Goal: Information Seeking & Learning: Understand process/instructions

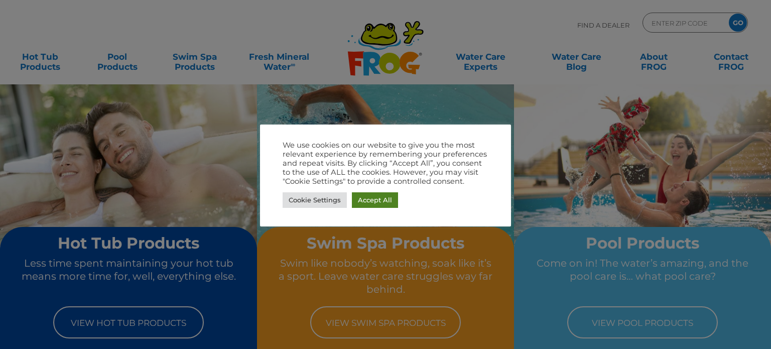
click at [363, 195] on link "Accept All" at bounding box center [375, 200] width 46 height 16
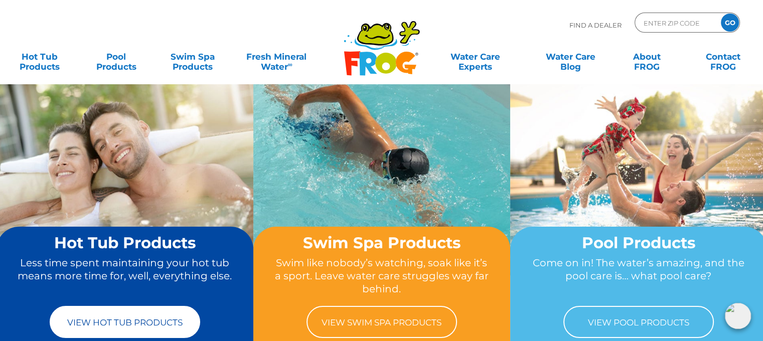
click at [127, 333] on link "View Hot Tub Products" at bounding box center [125, 322] width 151 height 32
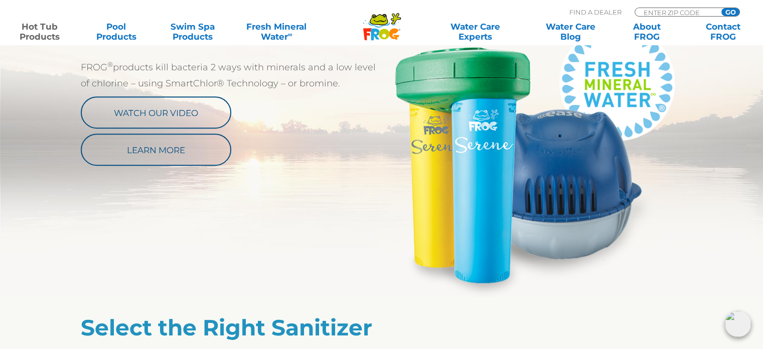
scroll to position [568, 0]
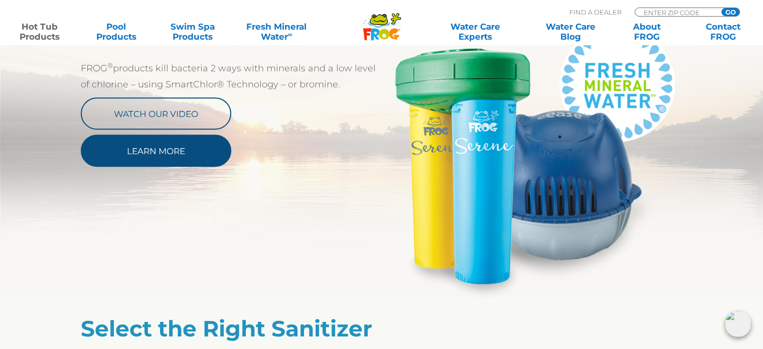
click at [143, 157] on link "Learn More" at bounding box center [156, 151] width 151 height 32
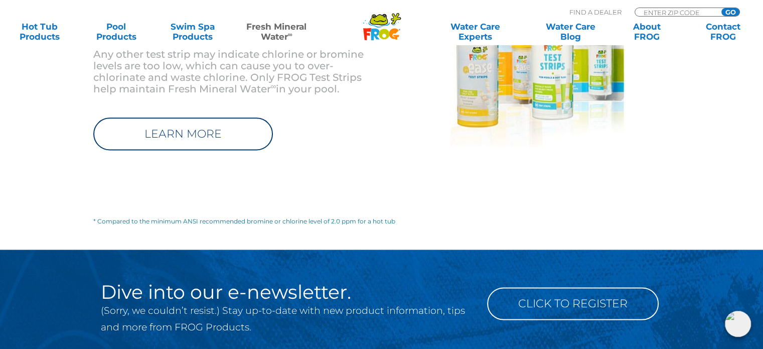
scroll to position [1365, 0]
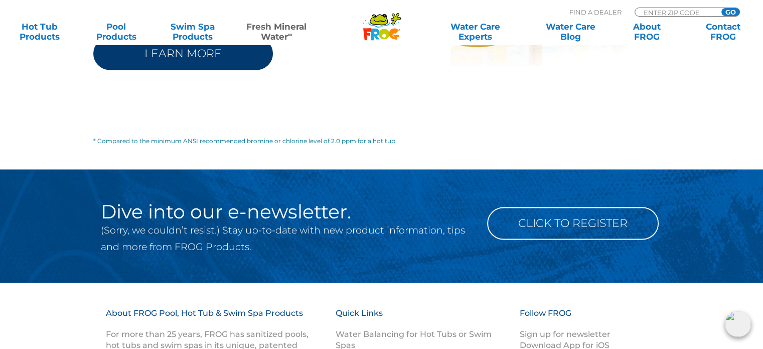
click at [204, 48] on link "LEARN MORE" at bounding box center [183, 53] width 180 height 33
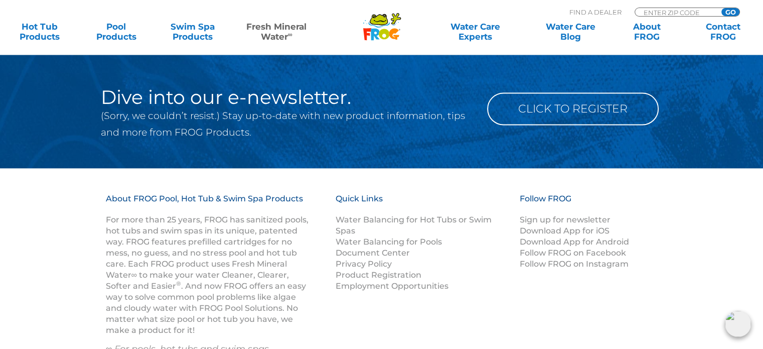
scroll to position [1283, 0]
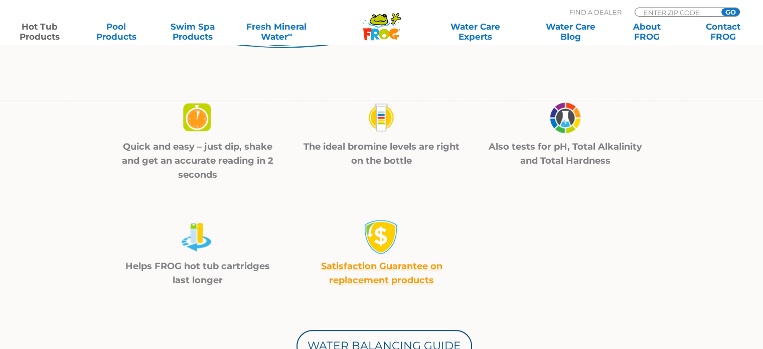
scroll to position [425, 0]
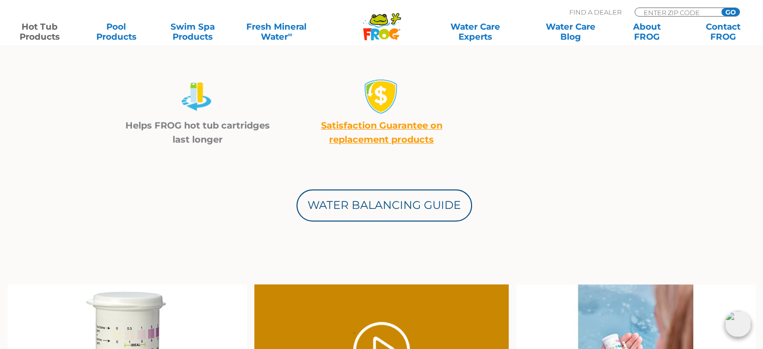
click at [339, 182] on div "Water Balancing Guide" at bounding box center [382, 184] width 602 height 75
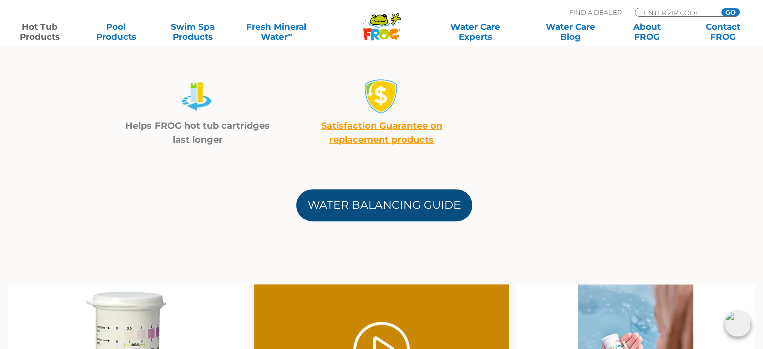
click at [325, 212] on link "Water Balancing Guide" at bounding box center [385, 205] width 176 height 32
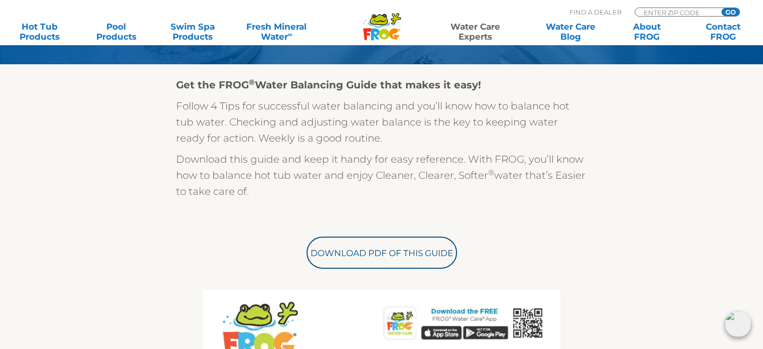
scroll to position [337, 0]
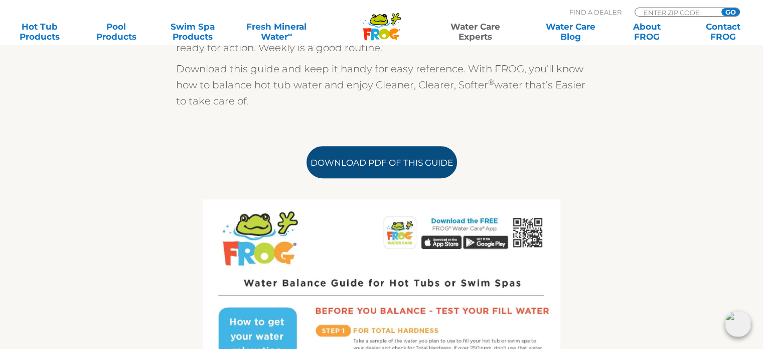
click at [394, 170] on link "Download PDF of this Guide" at bounding box center [382, 162] width 151 height 32
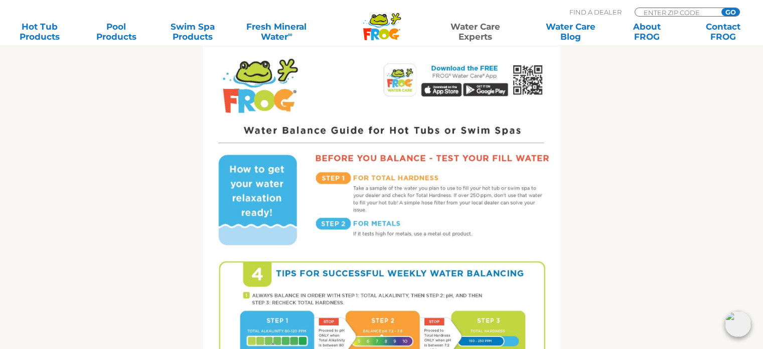
scroll to position [490, 0]
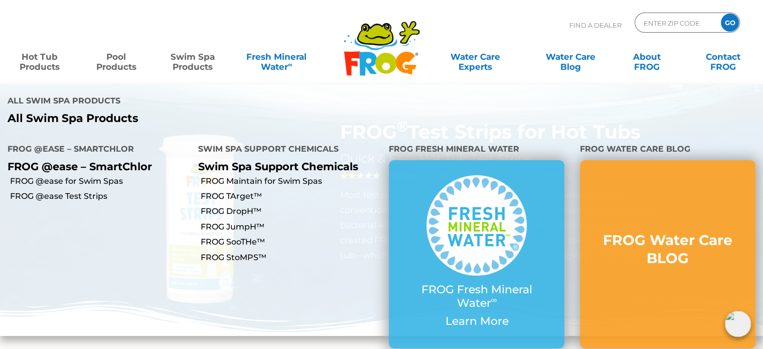
click at [133, 60] on link "Pool Products" at bounding box center [115, 57] width 59 height 20
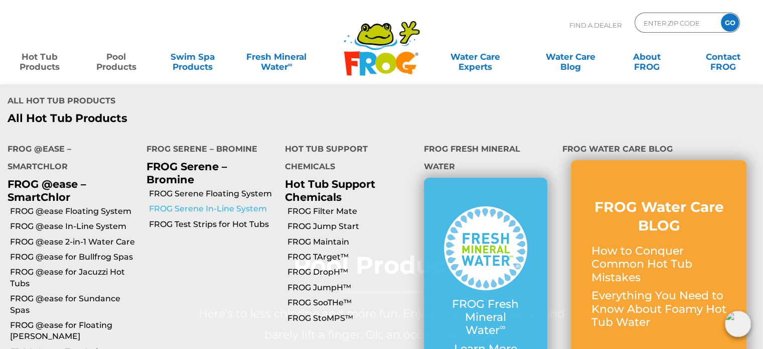
click at [182, 203] on link "FROG Serene In-Line System" at bounding box center [213, 208] width 129 height 11
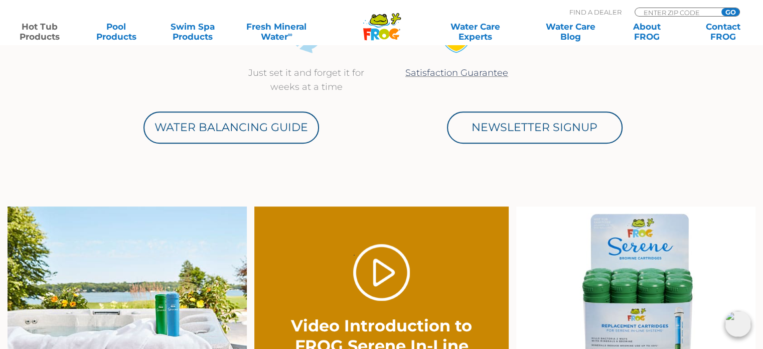
scroll to position [542, 0]
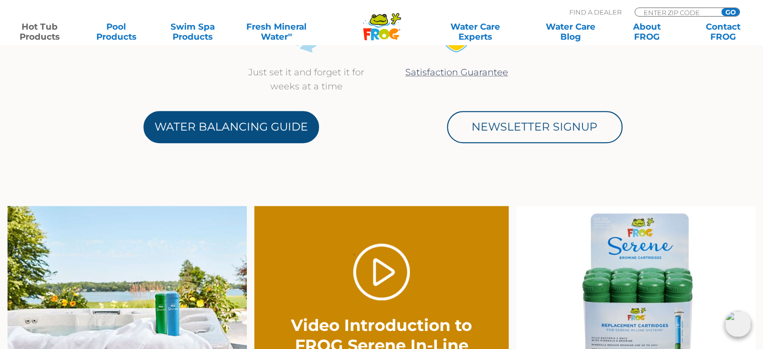
click at [196, 116] on link "Water Balancing Guide" at bounding box center [232, 127] width 176 height 32
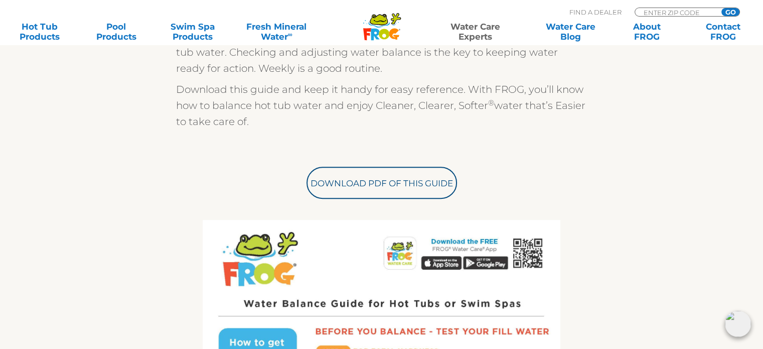
scroll to position [647, 0]
